Goal: Information Seeking & Learning: Compare options

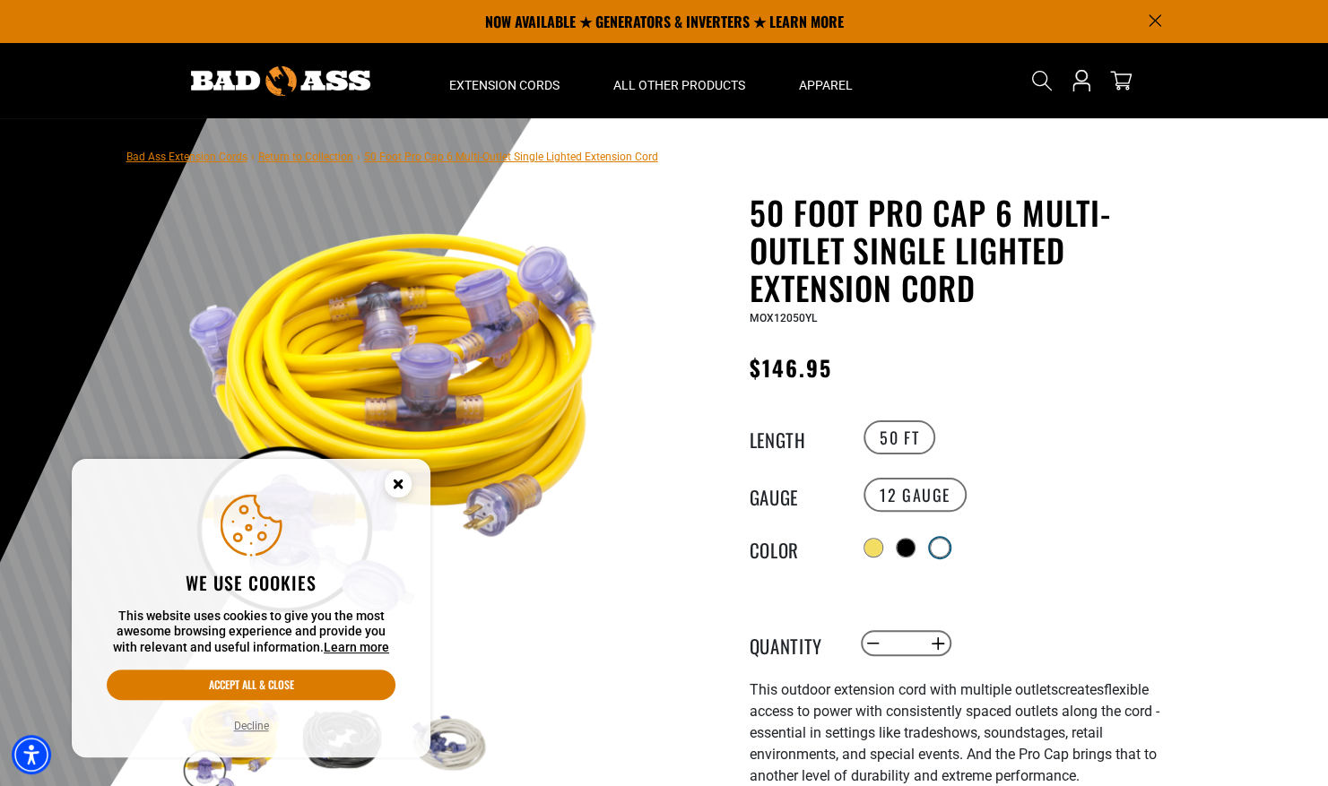
click at [947, 549] on div at bounding box center [939, 548] width 18 height 18
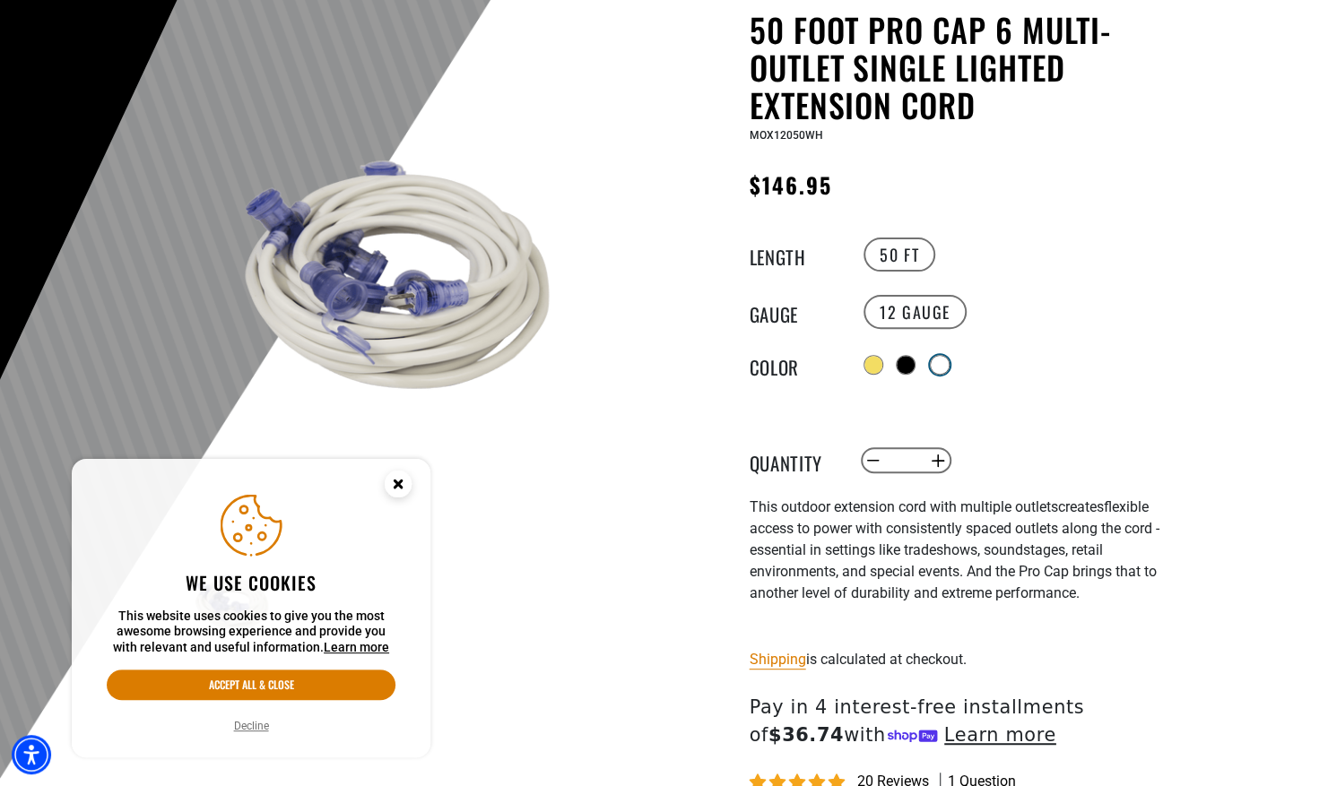
scroll to position [200, 0]
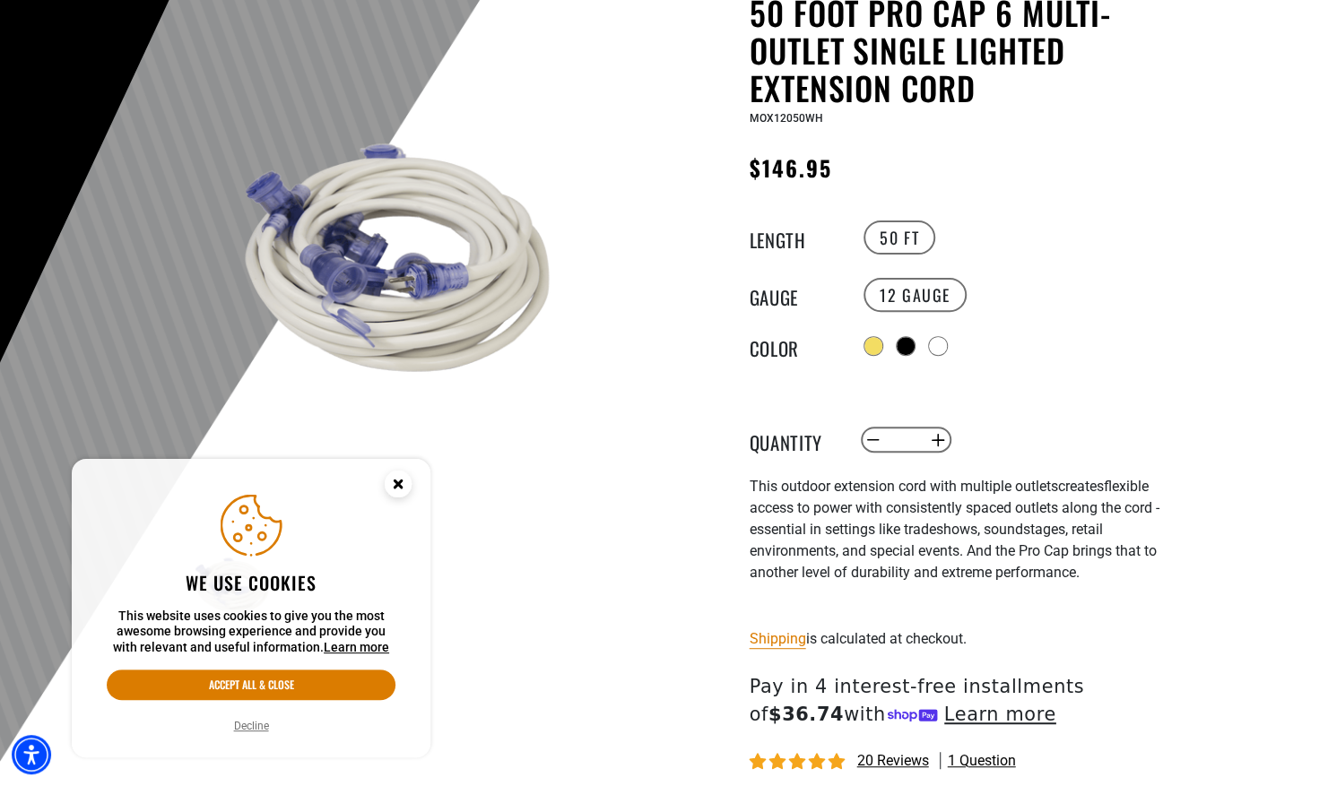
click at [408, 503] on icon "Close this option" at bounding box center [398, 487] width 54 height 54
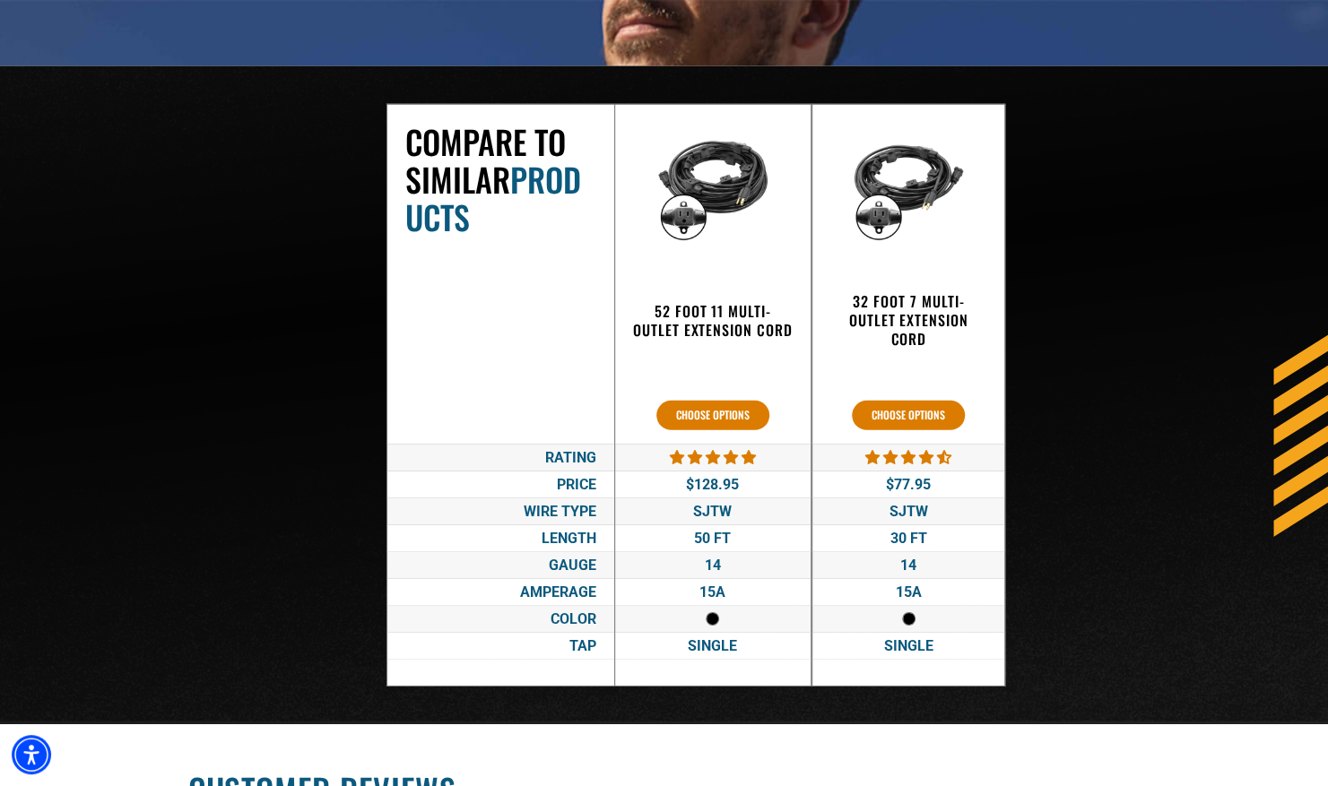
scroll to position [3007, 0]
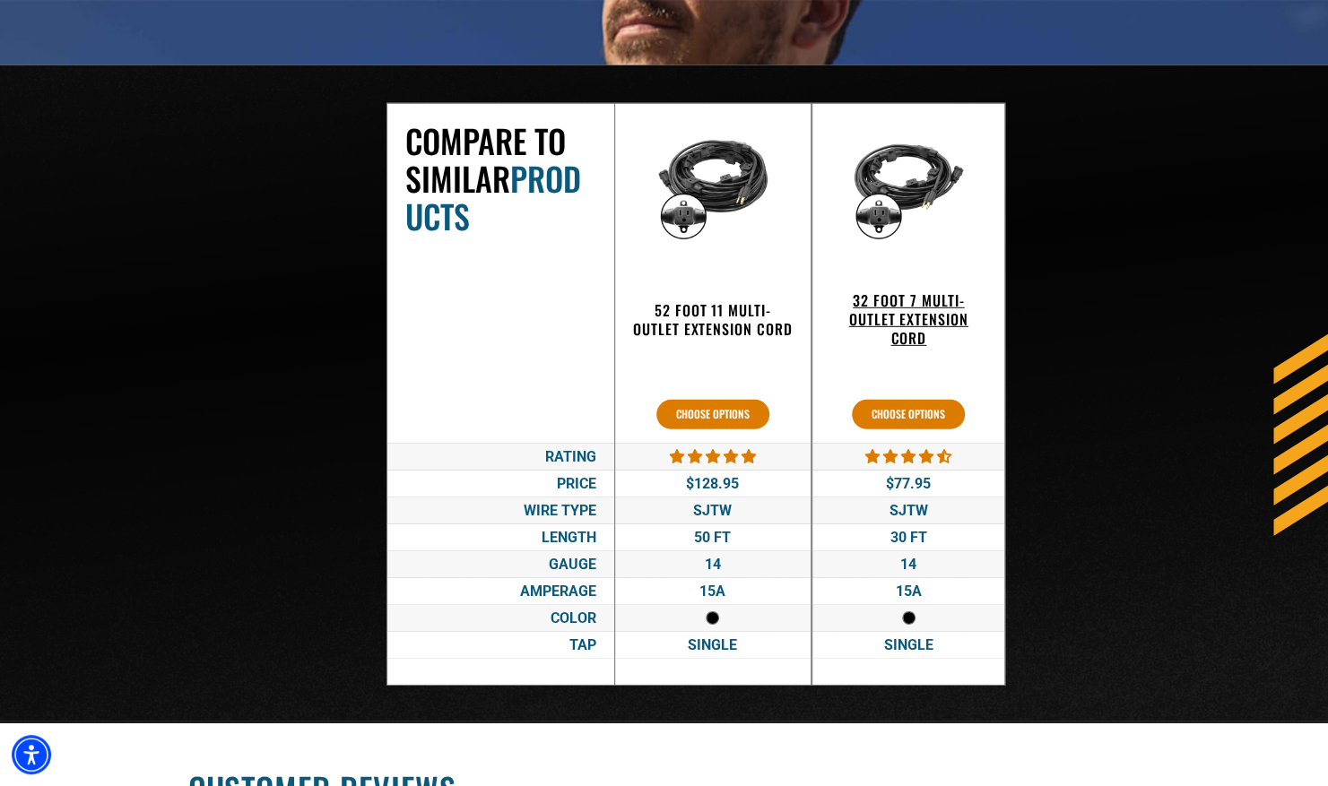
click at [920, 305] on h3 "32 Foot 7 Multi-Outlet Extension Cord" at bounding box center [908, 319] width 157 height 56
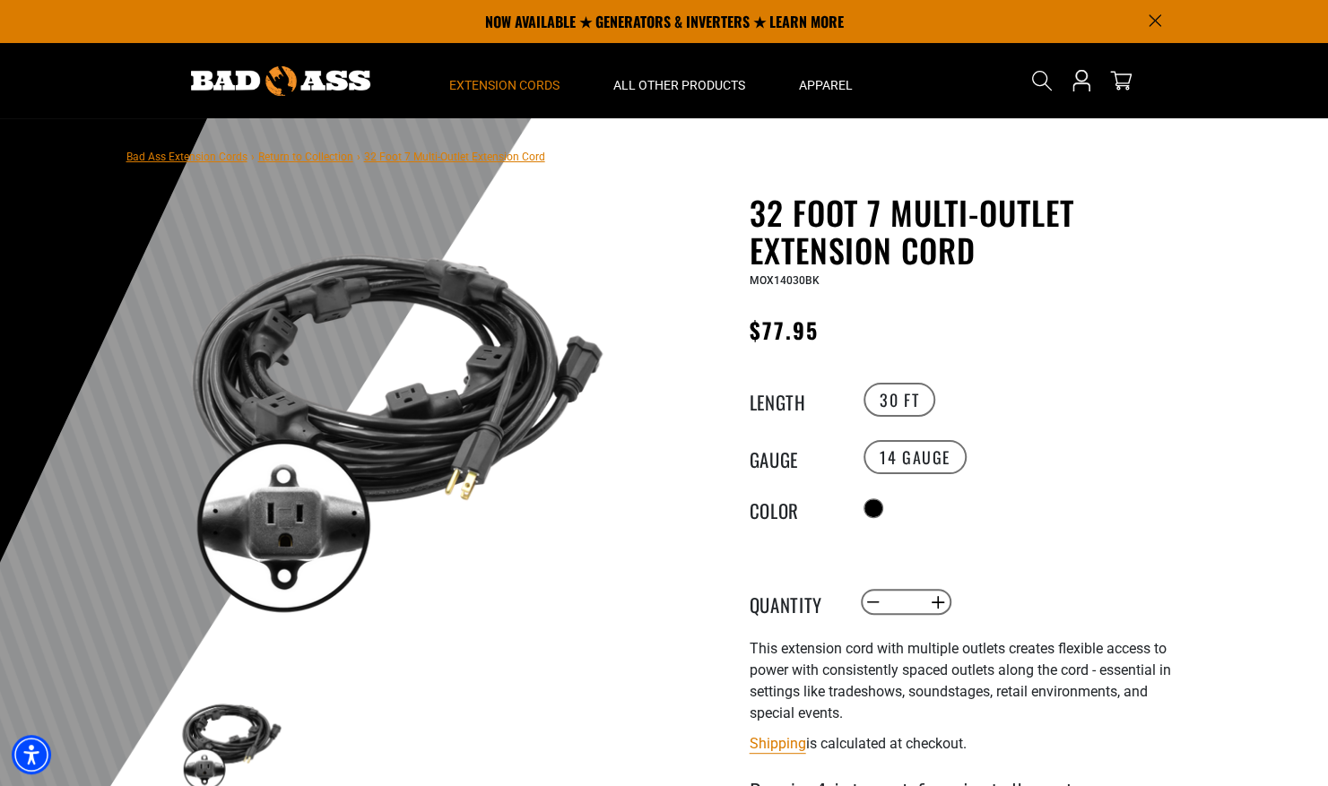
click at [494, 79] on span "Extension Cords" at bounding box center [504, 85] width 110 height 16
click at [480, 87] on span "Extension Cords" at bounding box center [504, 85] width 110 height 16
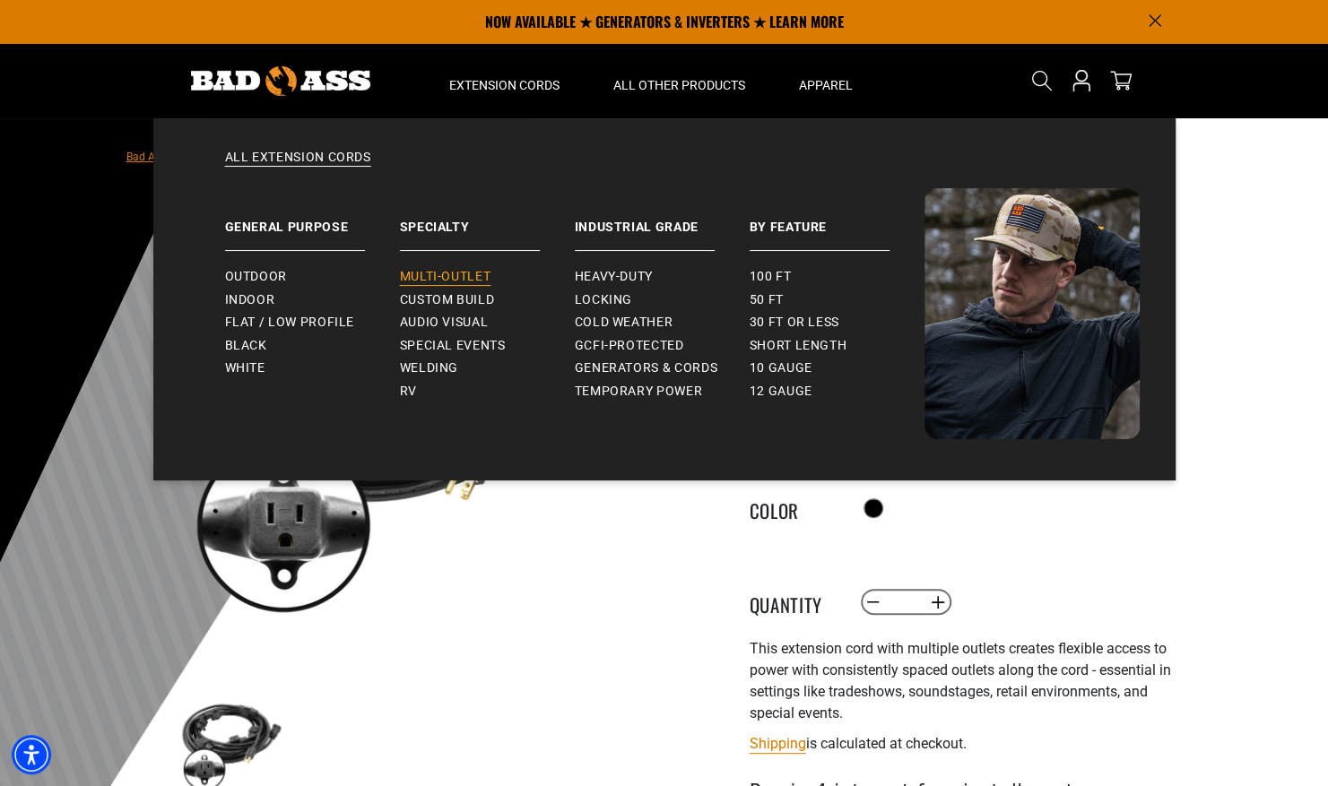
click at [446, 273] on span "Multi-Outlet" at bounding box center [445, 277] width 91 height 16
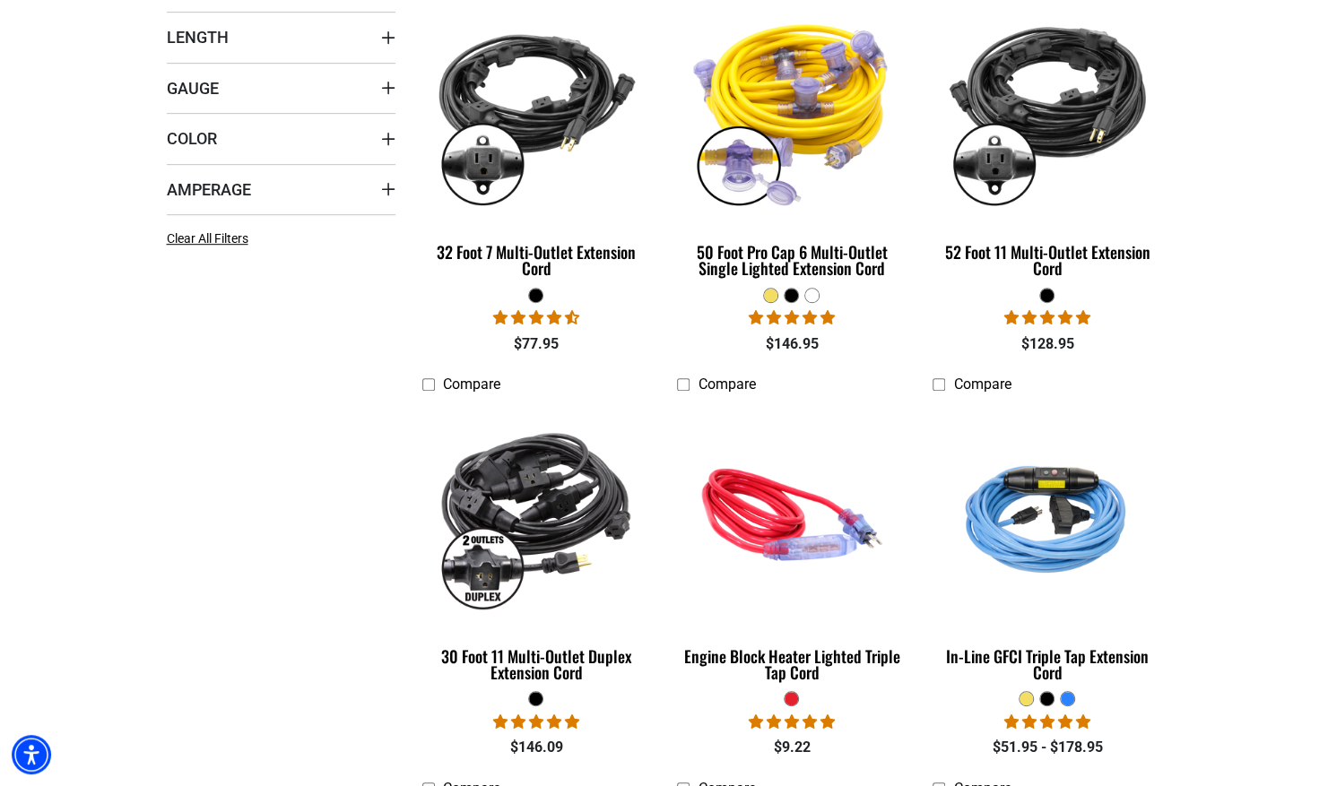
scroll to position [548, 0]
